Goal: Task Accomplishment & Management: Complete application form

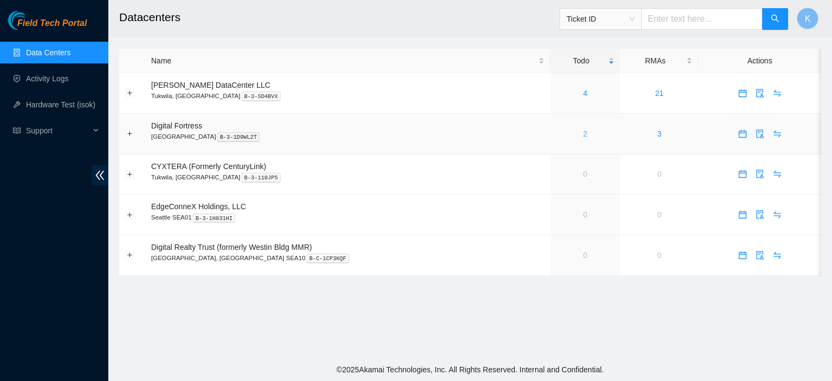
click at [583, 134] on link "2" at bounding box center [585, 133] width 4 height 9
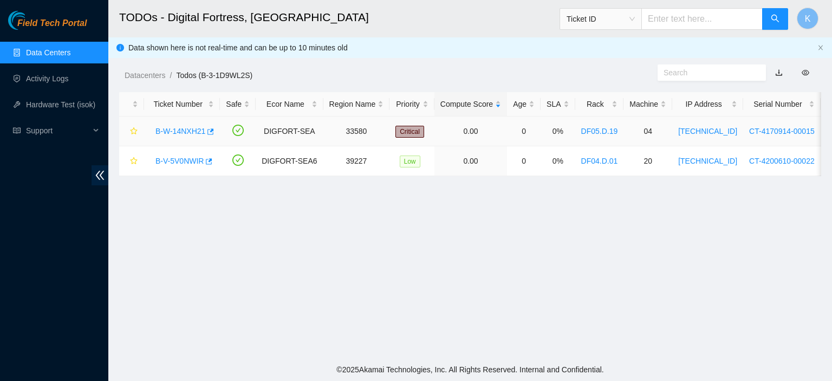
click at [187, 131] on link "B-W-14NXH21" at bounding box center [180, 131] width 50 height 9
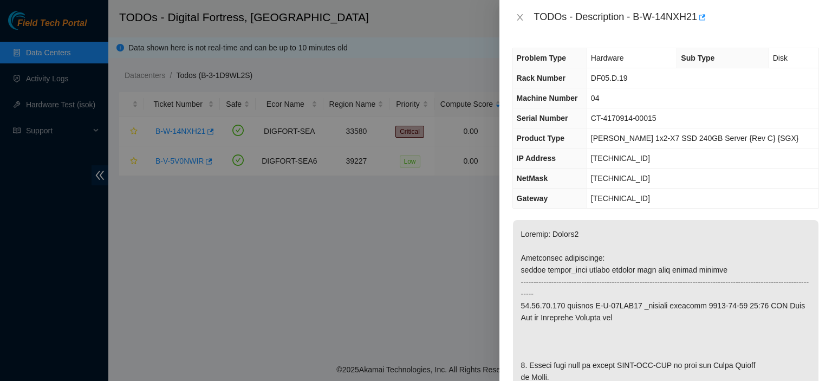
drag, startPoint x: 825, startPoint y: 161, endPoint x: 827, endPoint y: 169, distance: 8.3
click at [827, 169] on div "Problem Type Hardware Sub Type Disk Rack Number DF05.D.19 Machine Number 04 Ser…" at bounding box center [665, 208] width 333 height 346
drag, startPoint x: 631, startPoint y: 18, endPoint x: 698, endPoint y: 13, distance: 66.8
click at [698, 13] on div "TODOs - Description - B-W-14NXH21" at bounding box center [676, 17] width 285 height 17
copy div "B-W-14NXH21"
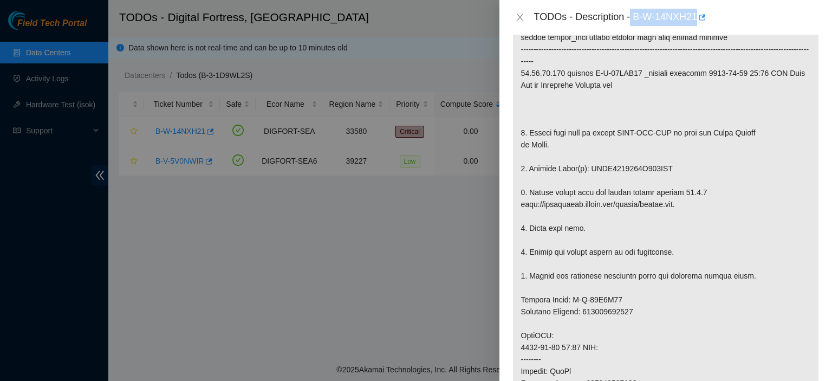
scroll to position [225, 0]
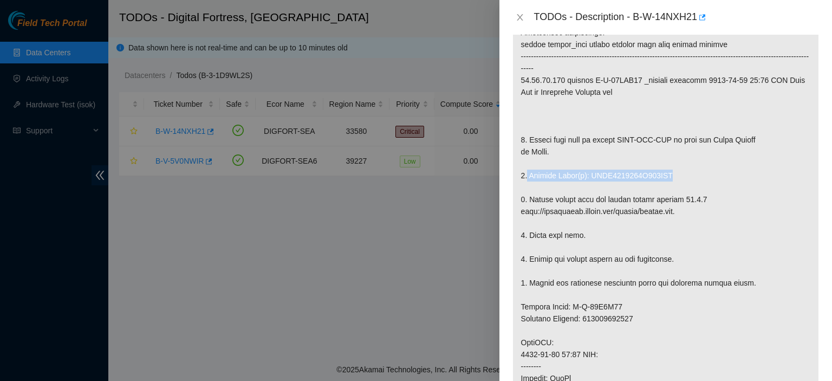
drag, startPoint x: 526, startPoint y: 175, endPoint x: 670, endPoint y: 175, distance: 144.0
click at [670, 175] on p at bounding box center [665, 319] width 305 height 648
copy p "Replace Drive(s): PHDV7222025D240AGN"
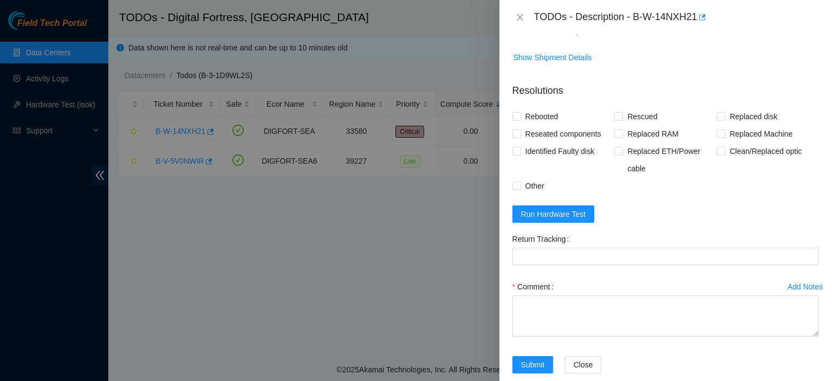
scroll to position [927, 0]
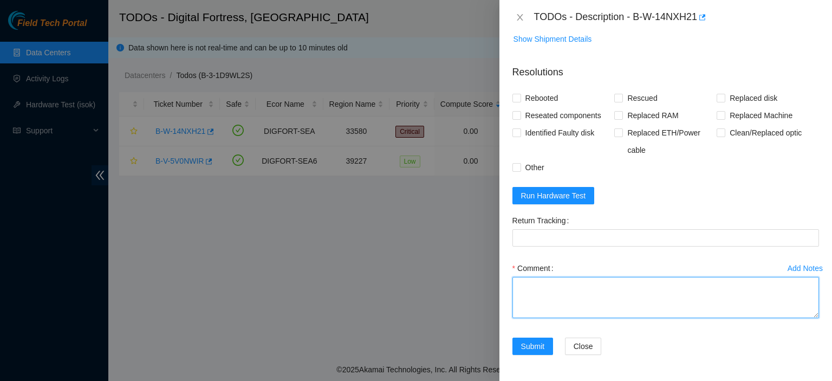
click at [584, 297] on textarea "Comment" at bounding box center [665, 297] width 307 height 41
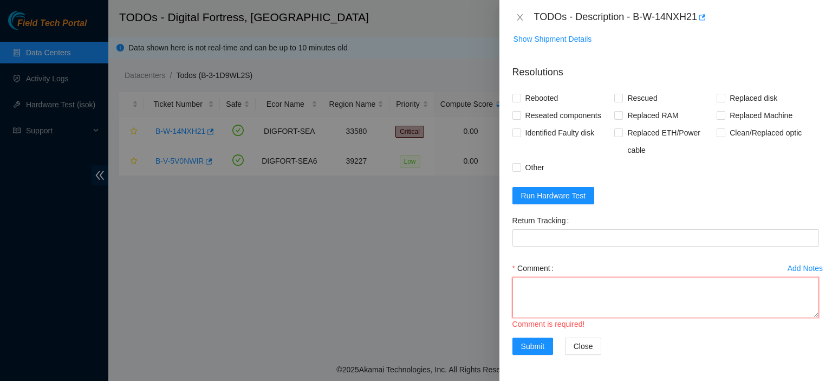
paste textarea "Replace Drive(s): PHDV7222025D240AGN"
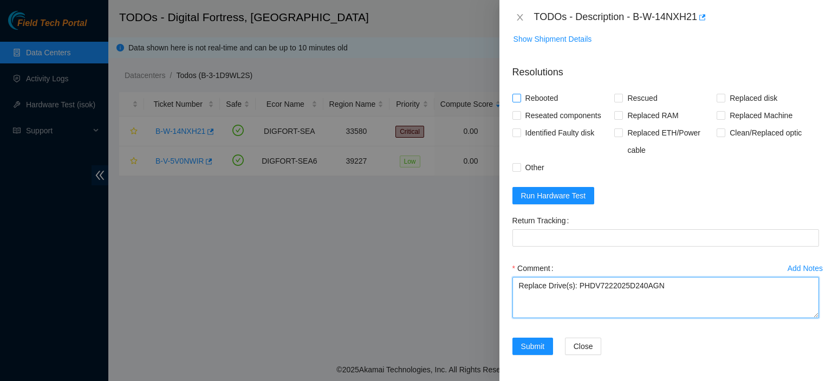
type textarea "Replace Drive(s): PHDV7222025D240AGN"
click at [516, 94] on input "Rebooted" at bounding box center [516, 98] width 8 height 8
checkbox input "true"
click at [617, 99] on input "Rescued" at bounding box center [618, 98] width 8 height 8
checkbox input "true"
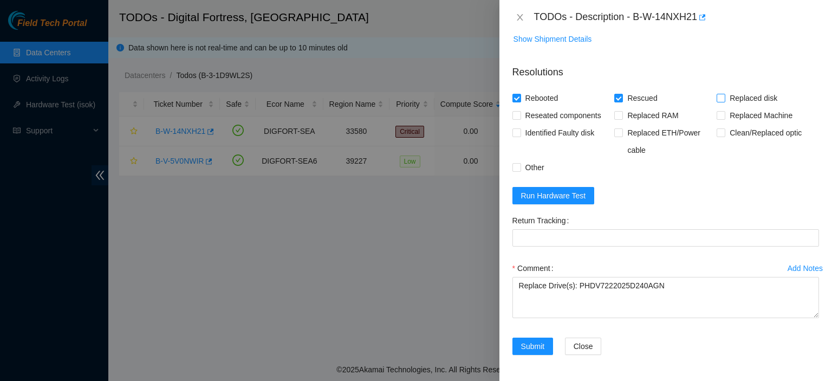
click at [716, 95] on input "Replaced disk" at bounding box center [720, 98] width 8 height 8
checkbox input "true"
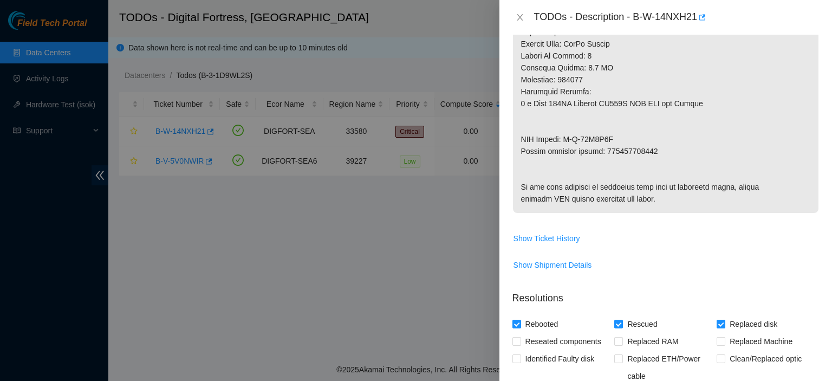
scroll to position [638, 0]
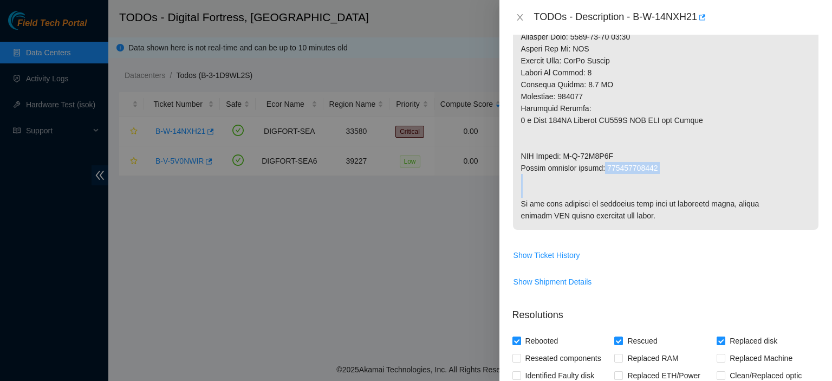
drag, startPoint x: 602, startPoint y: 166, endPoint x: 647, endPoint y: 178, distance: 47.0
copy p "473665213142"
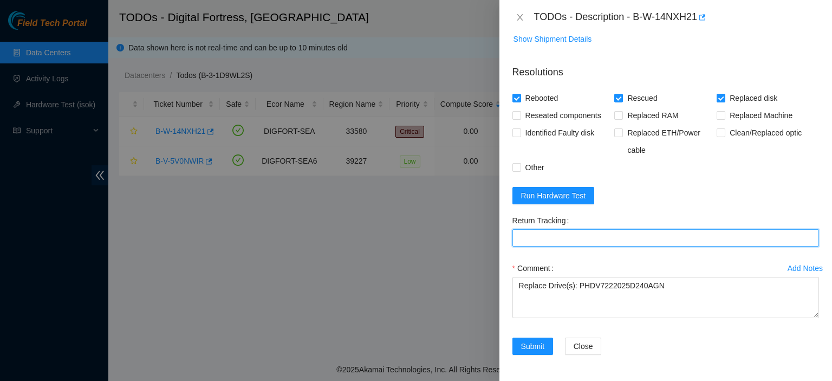
click at [612, 242] on Tracking "Return Tracking" at bounding box center [665, 237] width 307 height 17
paste Tracking "473665213142"
type Tracking "473665213142"
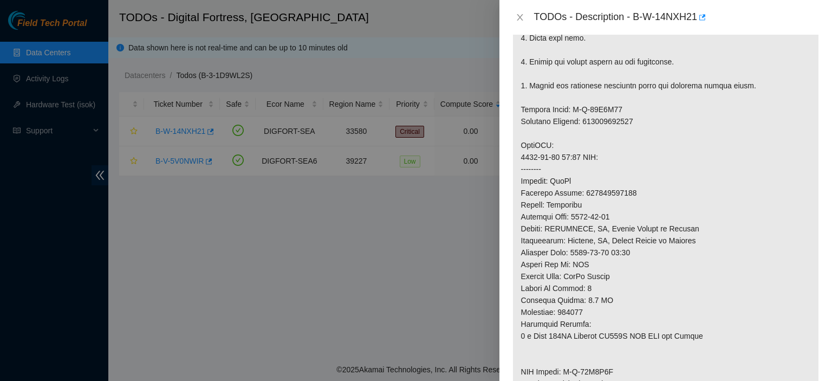
scroll to position [725, 0]
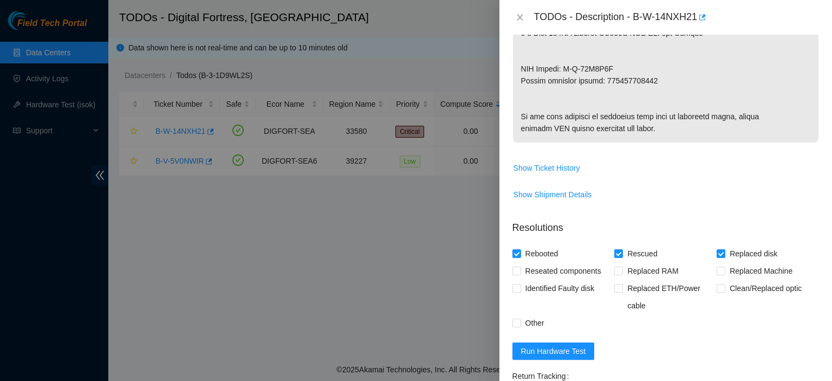
click at [822, 216] on div "Problem Type Hardware Sub Type Disk Rack Number DF05.D.19 Machine Number 04 Ser…" at bounding box center [665, 208] width 333 height 346
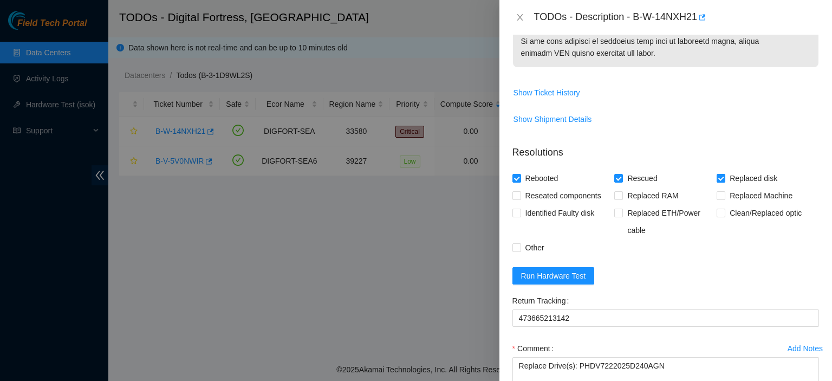
scroll to position [927, 0]
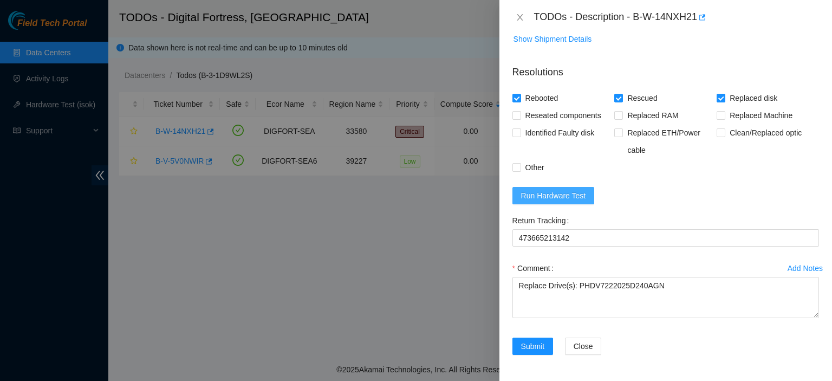
click at [565, 195] on span "Run Hardware Test" at bounding box center [553, 196] width 65 height 12
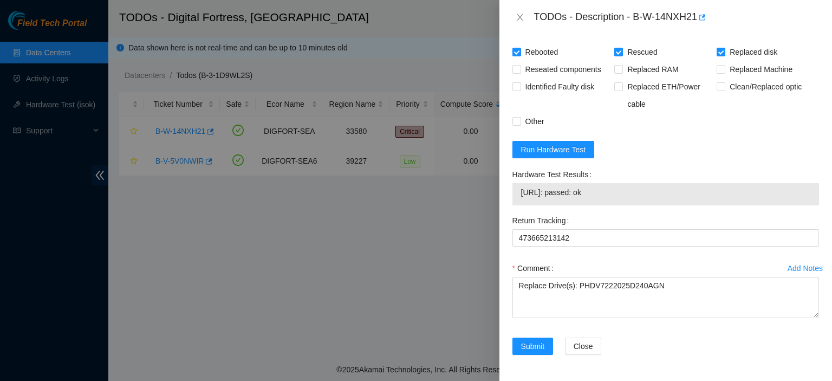
click at [628, 324] on div "Comment Replace Drive(s): PHDV7222025D240AGN" at bounding box center [665, 291] width 307 height 65
click at [555, 318] on textarea "Replace Drive(s): PHDV7222025D240AGN" at bounding box center [665, 297] width 307 height 41
paste textarea "[EMAIL_ADDRESS][DOMAIN_NAME] - akak has completed your request (B-W-14NXH21) Me…"
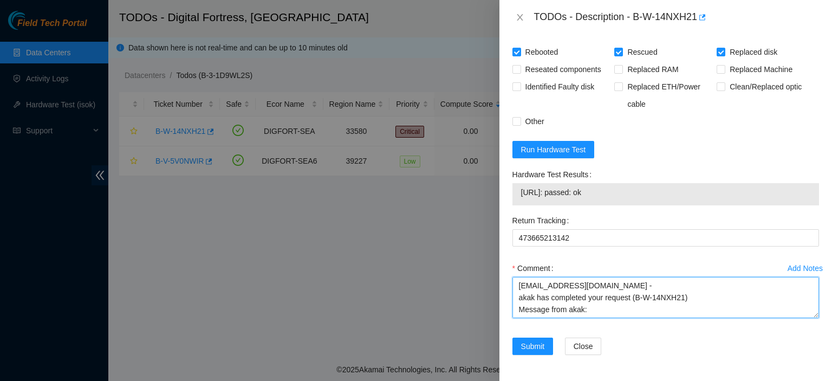
scroll to position [9, 0]
click at [548, 318] on textarea "[EMAIL_ADDRESS][DOMAIN_NAME] - akak has completed your request (B-W-14NXH21) Me…" at bounding box center [665, 297] width 307 height 41
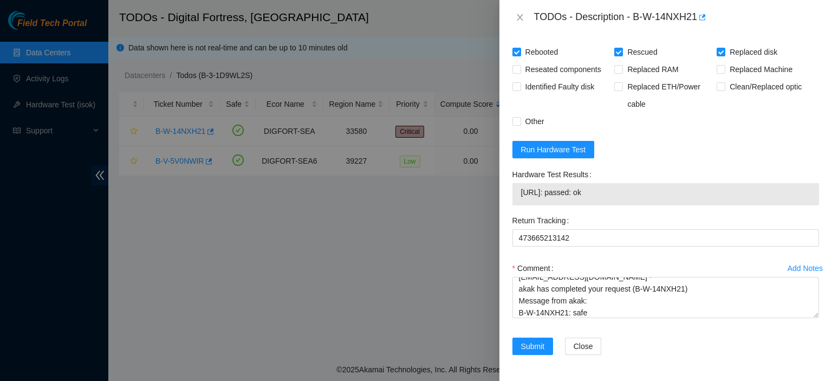
scroll to position [0, 0]
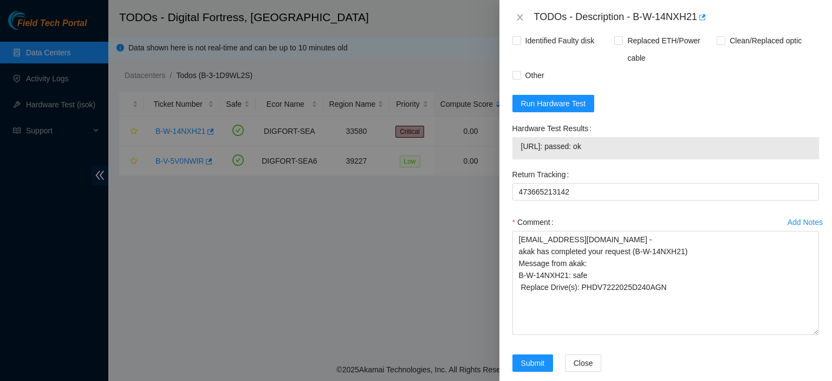
drag, startPoint x: 807, startPoint y: 314, endPoint x: 817, endPoint y: 383, distance: 70.1
click at [817, 380] on html "Field Tech Portal Data Centers Activity Logs Hardware Test (isok) Support TODOs…" at bounding box center [416, 190] width 832 height 381
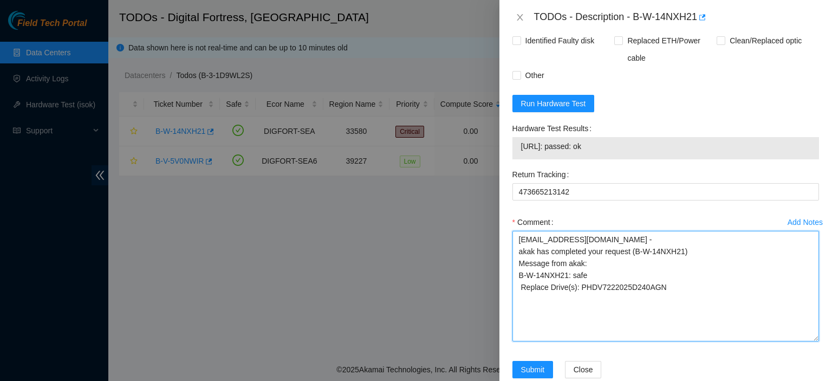
click at [622, 329] on textarea "[EMAIL_ADDRESS][DOMAIN_NAME] - akak has completed your request (B-W-14NXH21) Me…" at bounding box center [665, 286] width 307 height 110
click at [602, 317] on textarea "[EMAIL_ADDRESS][DOMAIN_NAME] - akak has completed your request (B-W-14NXH21) Me…" at bounding box center [665, 286] width 307 height 110
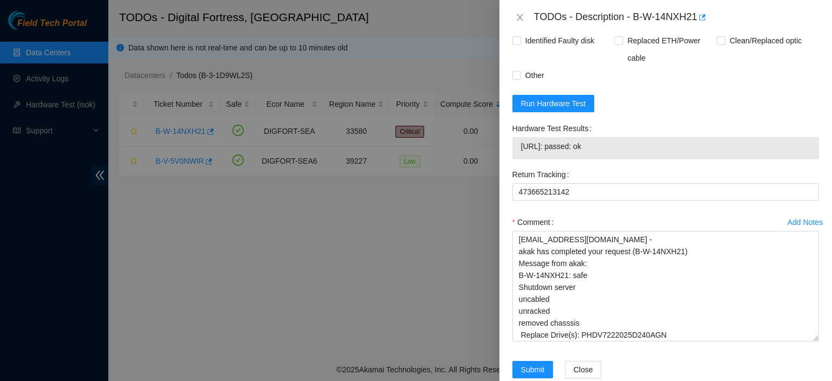
scroll to position [1042, 0]
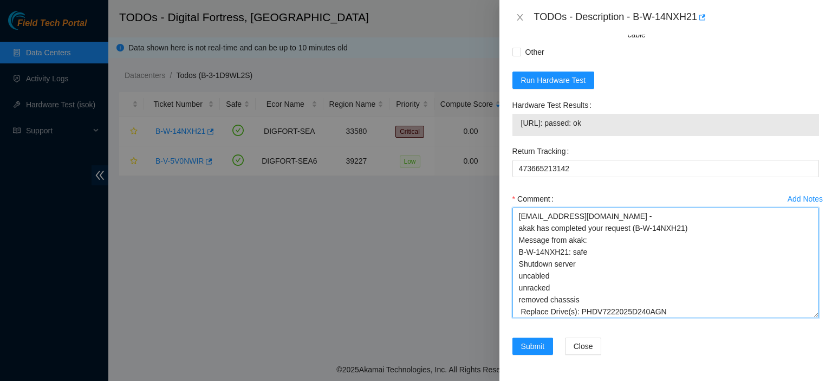
click at [568, 298] on textarea "[EMAIL_ADDRESS][DOMAIN_NAME] - akak has completed your request (B-W-14NXH21) Me…" at bounding box center [665, 262] width 307 height 110
click at [697, 304] on textarea "[EMAIL_ADDRESS][DOMAIN_NAME] - akak has completed your request (B-W-14NXH21) Me…" at bounding box center [665, 262] width 307 height 110
click at [673, 309] on textarea "[EMAIL_ADDRESS][DOMAIN_NAME] - akak has completed your request (B-W-14NXH21) Me…" at bounding box center [665, 262] width 307 height 110
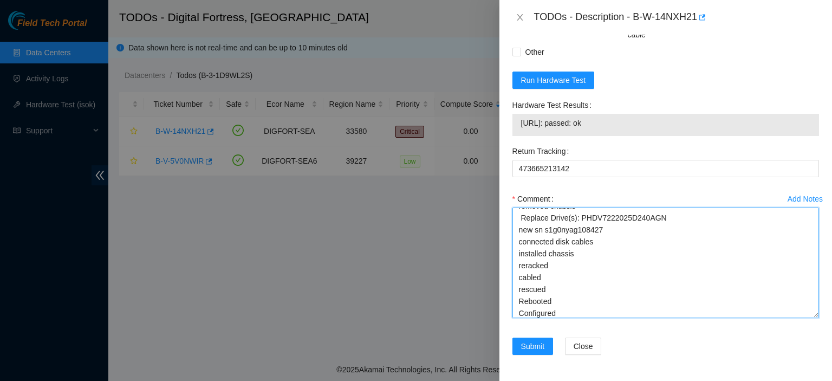
scroll to position [106, 0]
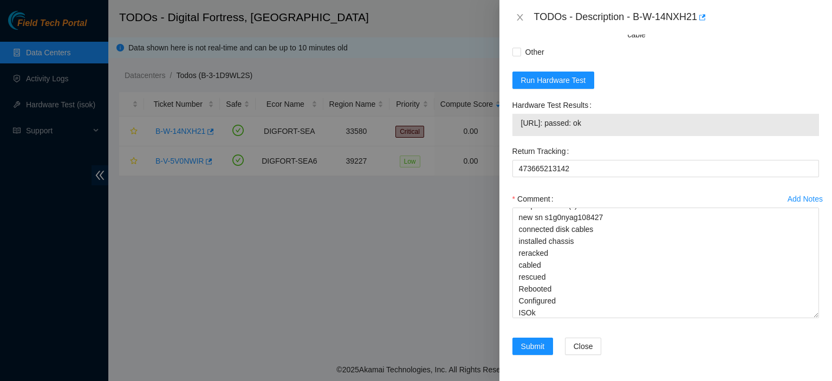
drag, startPoint x: 604, startPoint y: 129, endPoint x: 520, endPoint y: 123, distance: 84.7
click at [520, 123] on td "[URL]: passed: ok" at bounding box center [665, 124] width 290 height 17
copy span "[URL]: passed: ok"
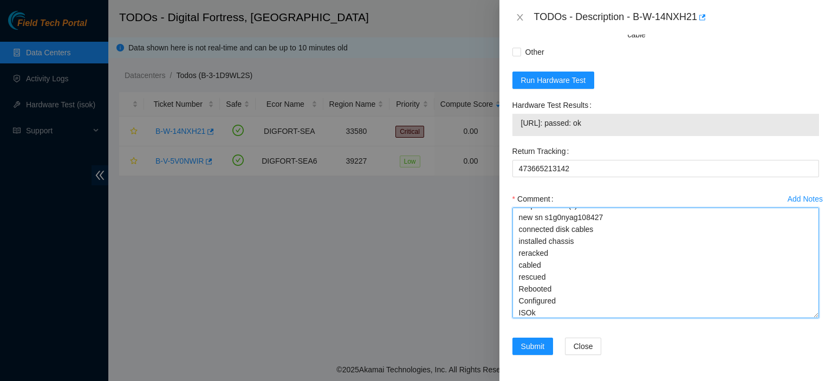
click at [547, 316] on textarea "[EMAIL_ADDRESS][DOMAIN_NAME] - akak has completed your request (B-W-14NXH21) Me…" at bounding box center [665, 262] width 307 height 110
paste textarea "[URL]: passed: ok"
type textarea "[EMAIL_ADDRESS][DOMAIN_NAME] - akak has completed your request (B-W-14NXH21) Me…"
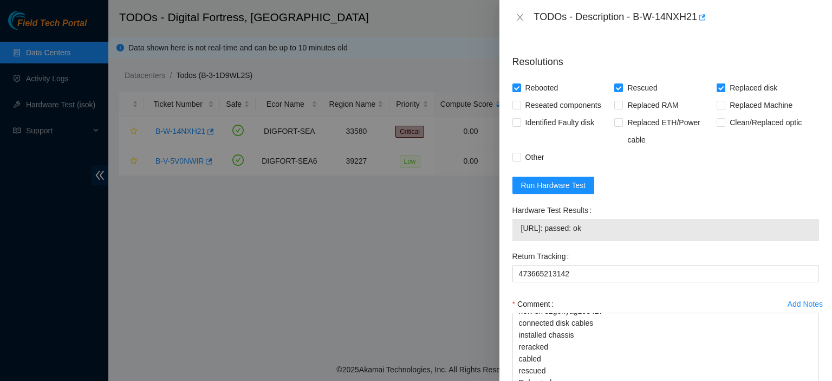
scroll to position [872, 0]
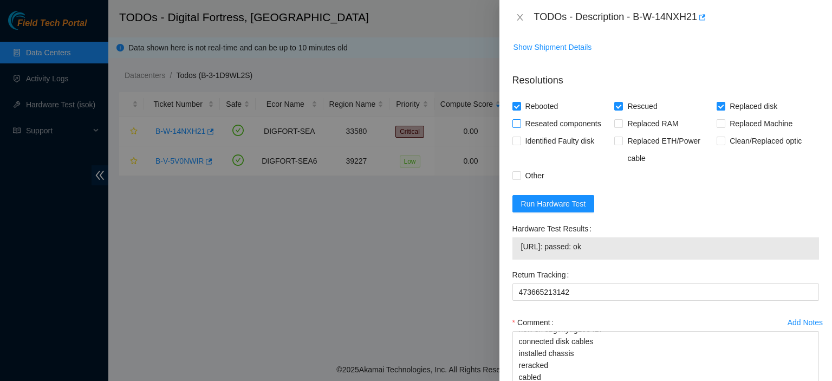
click at [515, 127] on input "Reseated components" at bounding box center [516, 123] width 8 height 8
checkbox input "true"
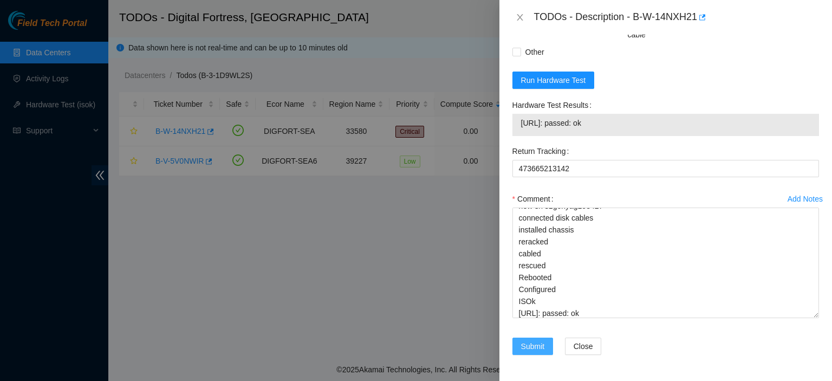
click at [514, 349] on button "Submit" at bounding box center [532, 345] width 41 height 17
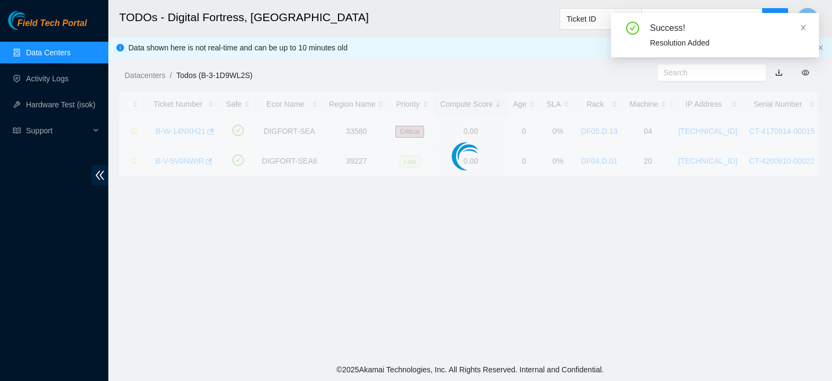
scroll to position [333, 0]
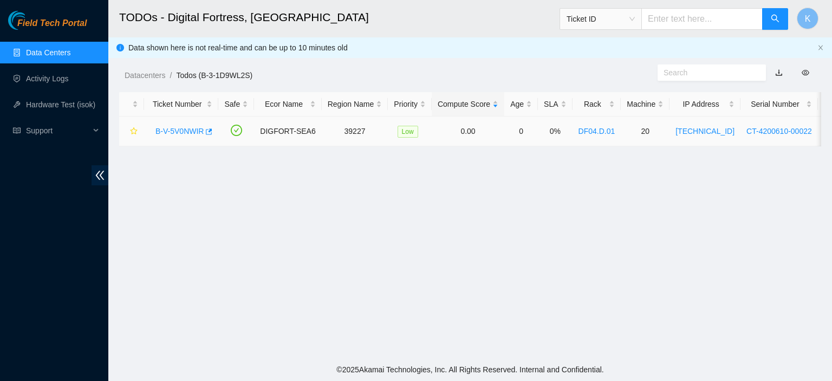
click at [191, 135] on link "B-V-5V0NWIR" at bounding box center [179, 131] width 48 height 9
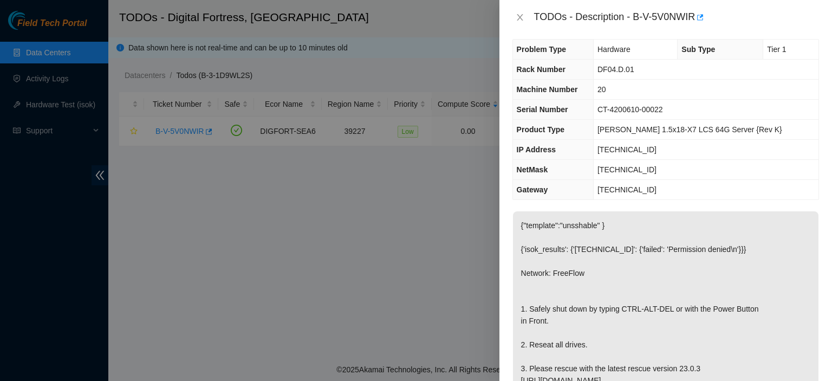
scroll to position [0, 0]
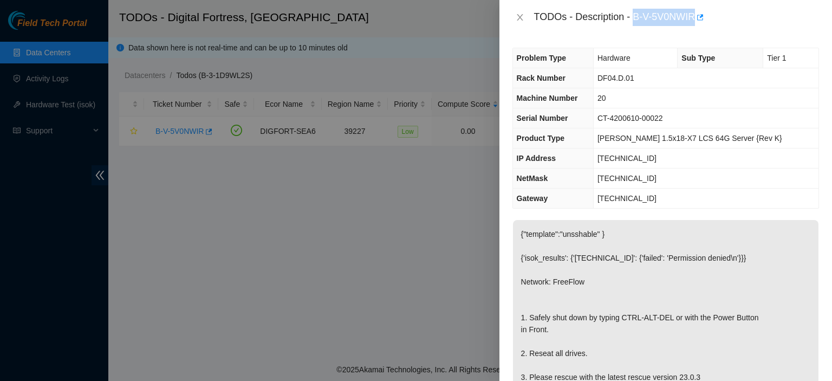
drag, startPoint x: 633, startPoint y: 15, endPoint x: 695, endPoint y: 17, distance: 62.3
click at [695, 17] on div "TODOs - Description - B-V-5V0NWIR" at bounding box center [676, 17] width 285 height 17
copy div "B-V-5V0NWIR"
click at [804, 302] on p "{"template":"unsshable" } {'isok_results': {'[TECHNICAL_ID]': {'failed': 'Permi…" at bounding box center [665, 323] width 305 height 207
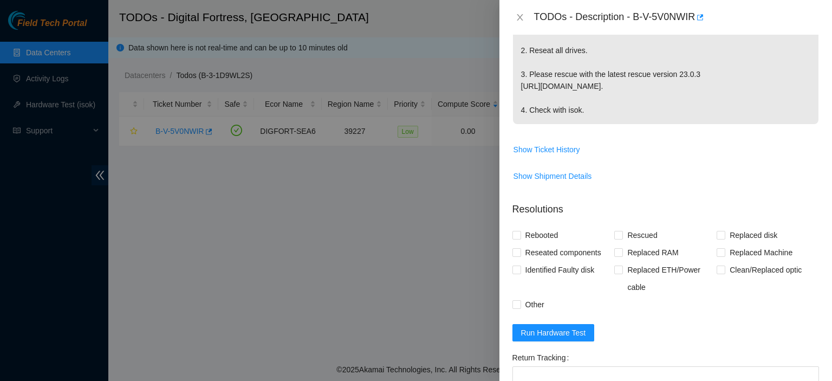
scroll to position [462, 0]
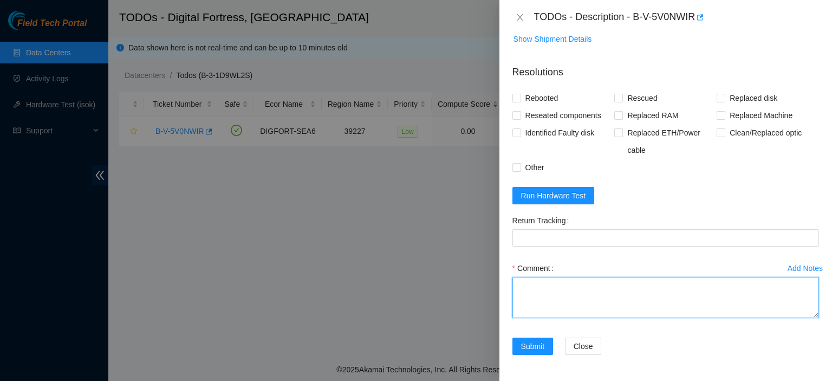
click at [627, 303] on textarea "Comment" at bounding box center [665, 297] width 307 height 41
paste textarea "[EMAIL_ADDRESS][DOMAIN_NAME] - sisingh has completed your request (B-V-5V0NWIR)…"
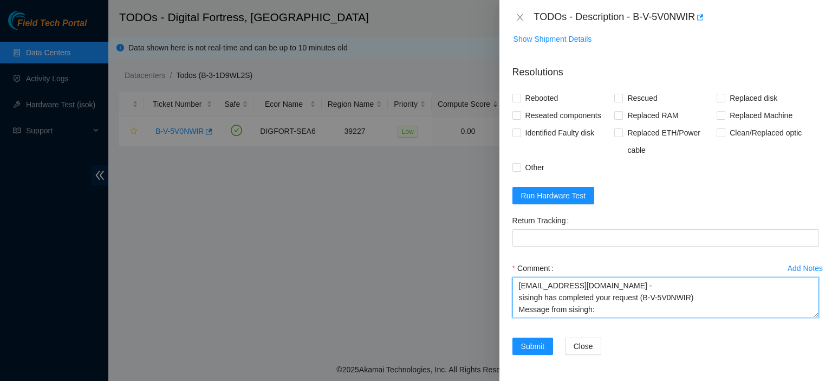
scroll to position [9, 0]
type textarea "[EMAIL_ADDRESS][DOMAIN_NAME] - sisingh has completed your request (B-V-5V0NWIR)…"
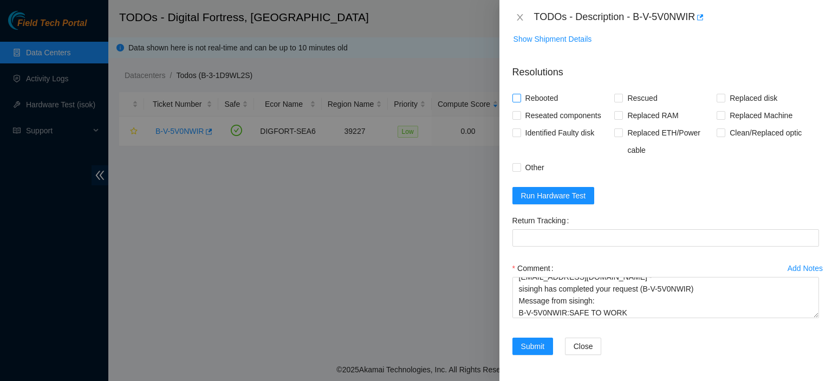
click at [517, 97] on input "Rebooted" at bounding box center [516, 98] width 8 height 8
checkbox input "true"
click at [623, 94] on span "Rescued" at bounding box center [642, 97] width 38 height 17
click at [622, 94] on input "Rescued" at bounding box center [618, 98] width 8 height 8
checkbox input "true"
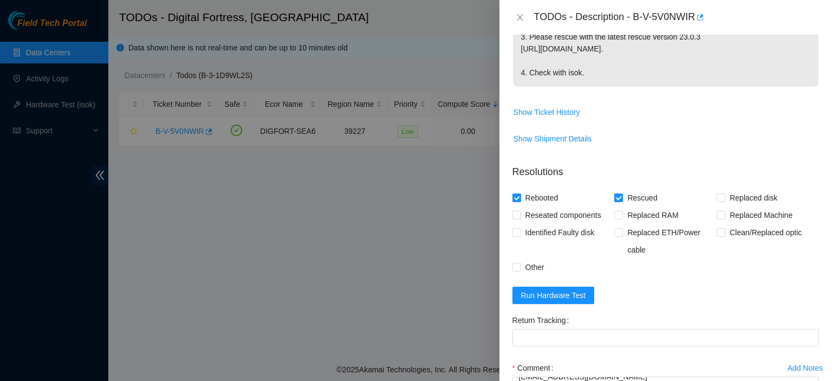
scroll to position [347, 0]
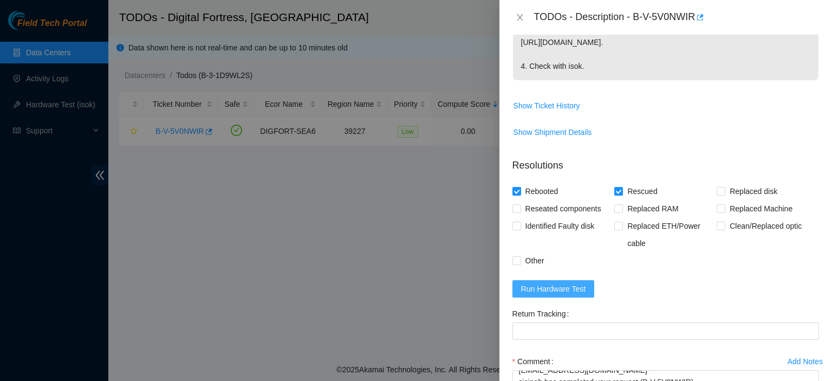
click at [570, 295] on span "Run Hardware Test" at bounding box center [553, 289] width 65 height 12
click at [518, 212] on input "Reseated components" at bounding box center [516, 208] width 8 height 8
checkbox input "true"
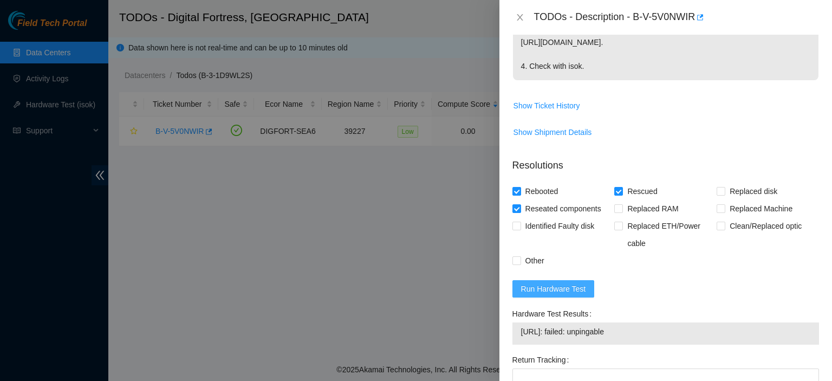
click at [570, 295] on span "Run Hardware Test" at bounding box center [553, 289] width 65 height 12
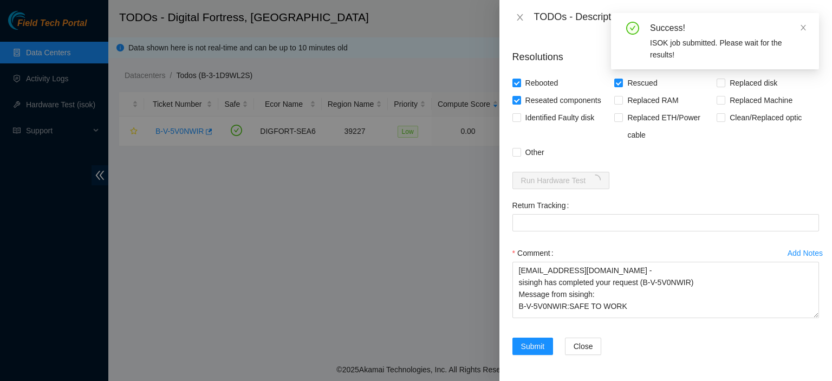
scroll to position [0, 0]
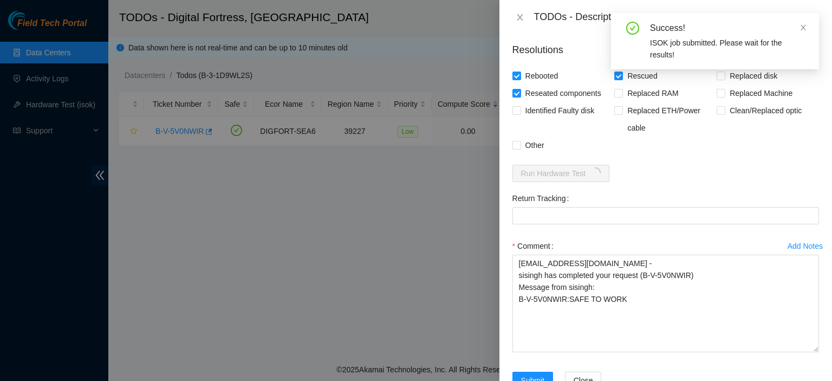
drag, startPoint x: 809, startPoint y: 311, endPoint x: 817, endPoint y: 359, distance: 48.3
click at [824, 373] on div "Problem Type Hardware Sub Type Tier 1 Rack Number DF04.D.01 Machine Number 20 S…" at bounding box center [665, 208] width 333 height 346
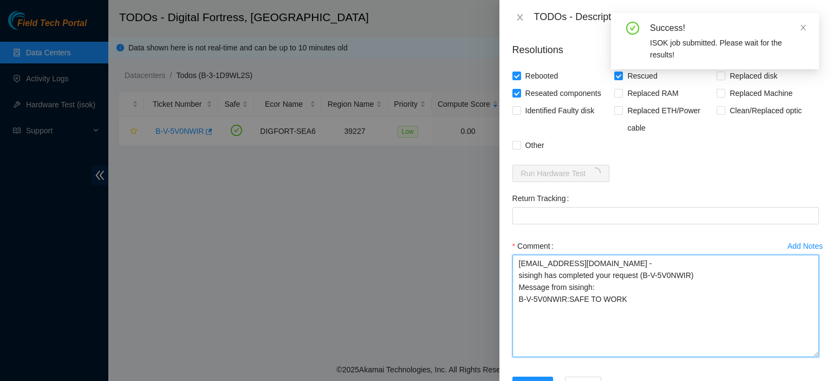
click at [745, 335] on textarea "[EMAIL_ADDRESS][DOMAIN_NAME] - sisingh has completed your request (B-V-5V0NWIR)…" at bounding box center [665, 306] width 307 height 102
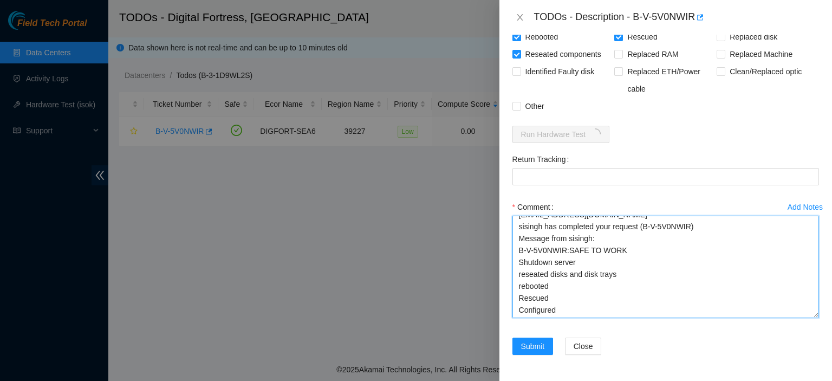
scroll to position [19, 0]
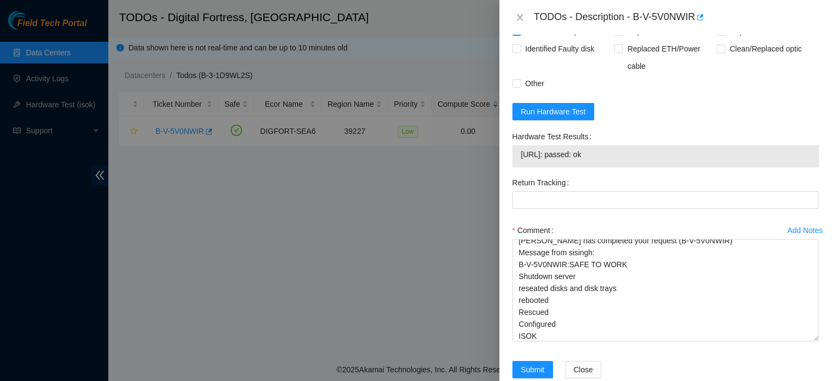
drag, startPoint x: 518, startPoint y: 174, endPoint x: 602, endPoint y: 186, distance: 84.8
click at [602, 167] on div "[URL]: passed: ok" at bounding box center [665, 156] width 307 height 22
copy tbody "[URL]: passed: ok"
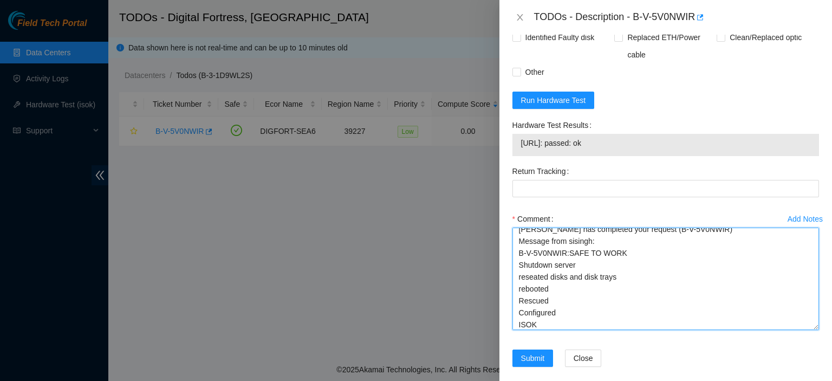
drag, startPoint x: 806, startPoint y: 307, endPoint x: 590, endPoint y: 340, distance: 218.6
click at [590, 330] on textarea "[EMAIL_ADDRESS][DOMAIN_NAME] - [PERSON_NAME] has completed your request (B-V-5V…" at bounding box center [665, 278] width 307 height 102
click at [571, 330] on textarea "[EMAIL_ADDRESS][DOMAIN_NAME] - [PERSON_NAME] has completed your request (B-V-5V…" at bounding box center [665, 278] width 307 height 102
paste textarea "[URL]: passed: ok"
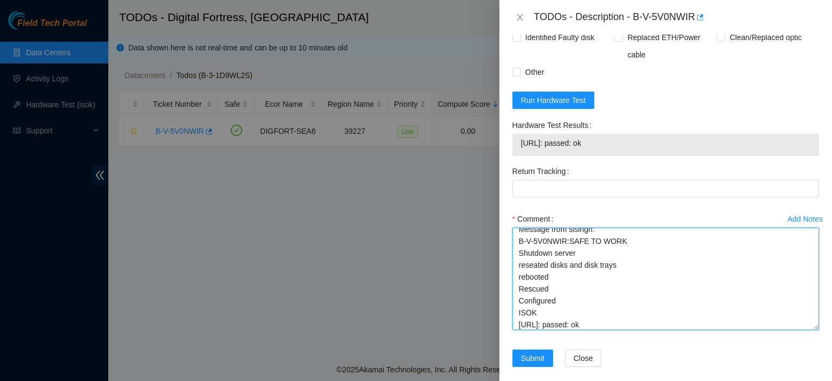
type textarea "[EMAIL_ADDRESS][DOMAIN_NAME] - sisingh has completed your request (B-V-5V0NWIR)…"
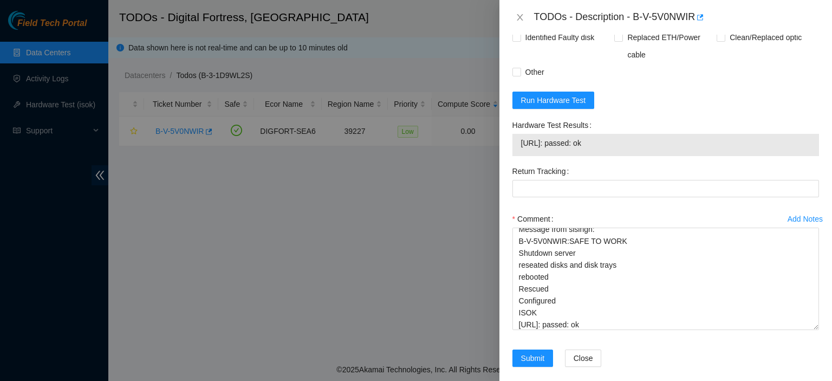
scroll to position [570, 0]
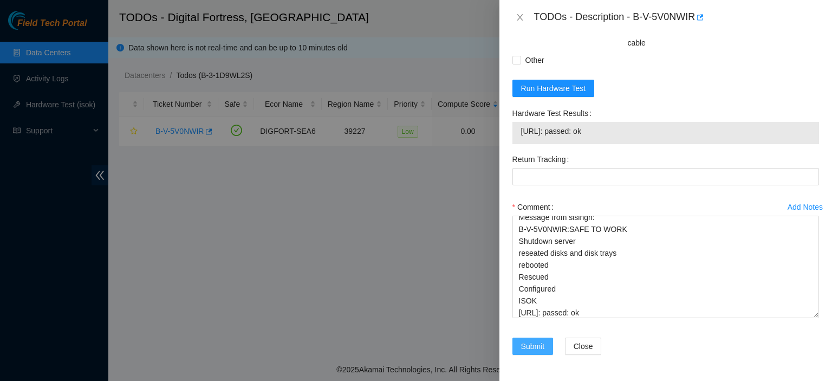
click at [522, 341] on span "Submit" at bounding box center [533, 346] width 24 height 12
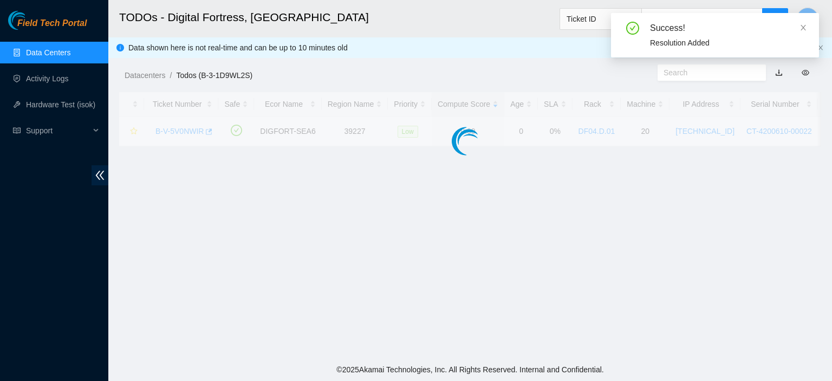
scroll to position [333, 0]
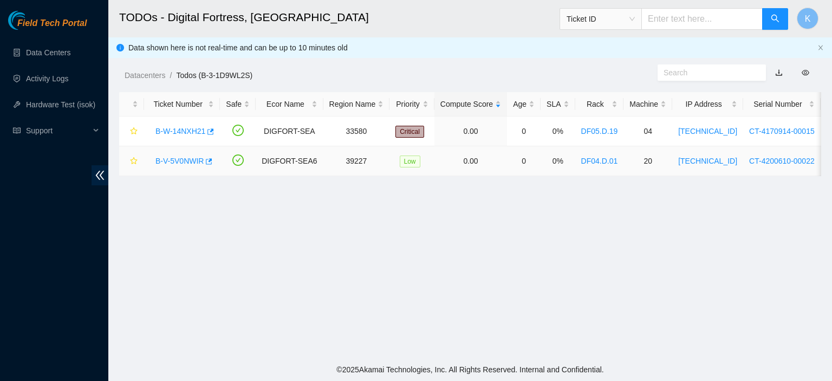
click at [186, 160] on link "B-V-5V0NWIR" at bounding box center [179, 161] width 48 height 9
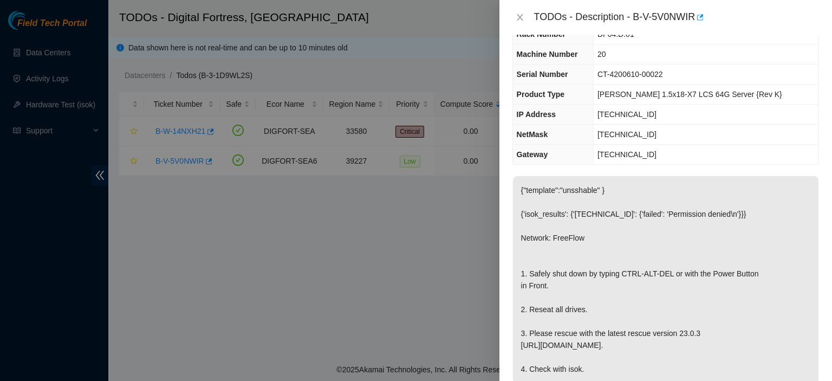
scroll to position [35, 0]
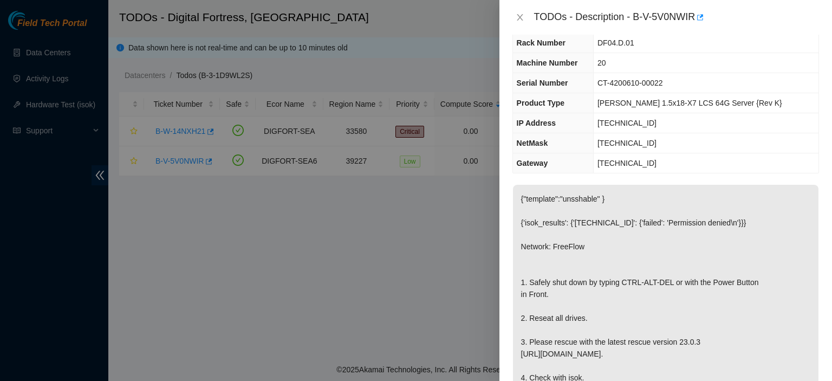
click at [404, 343] on div at bounding box center [416, 190] width 832 height 381
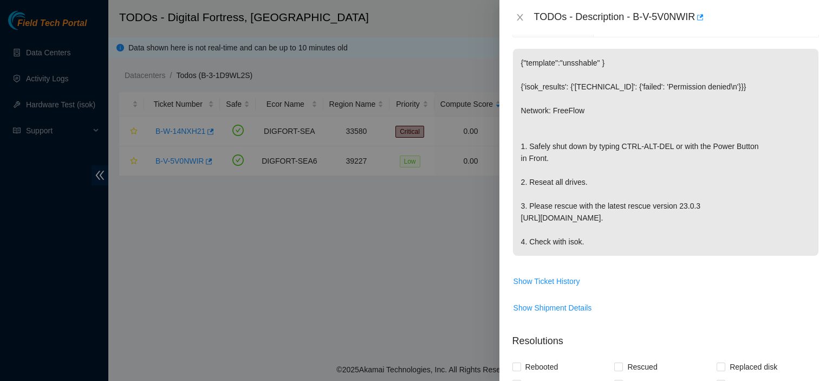
scroll to position [172, 0]
click at [821, 180] on div "Problem Type Hardware Sub Type Tier 1 Rack Number DF04.D.01 Machine Number 20 S…" at bounding box center [665, 208] width 333 height 346
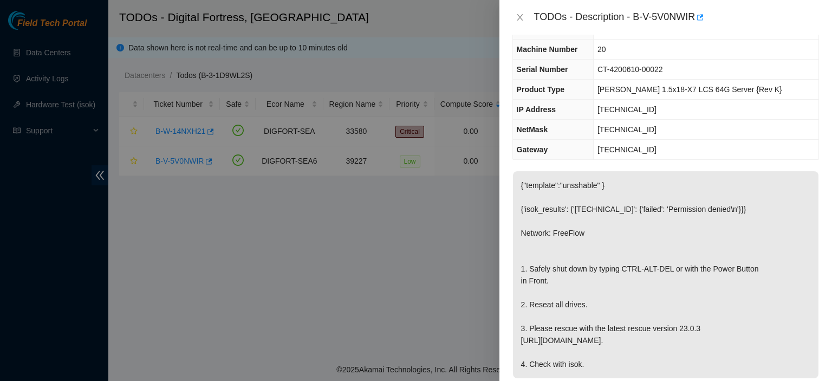
scroll to position [0, 0]
